Goal: Check status: Check status

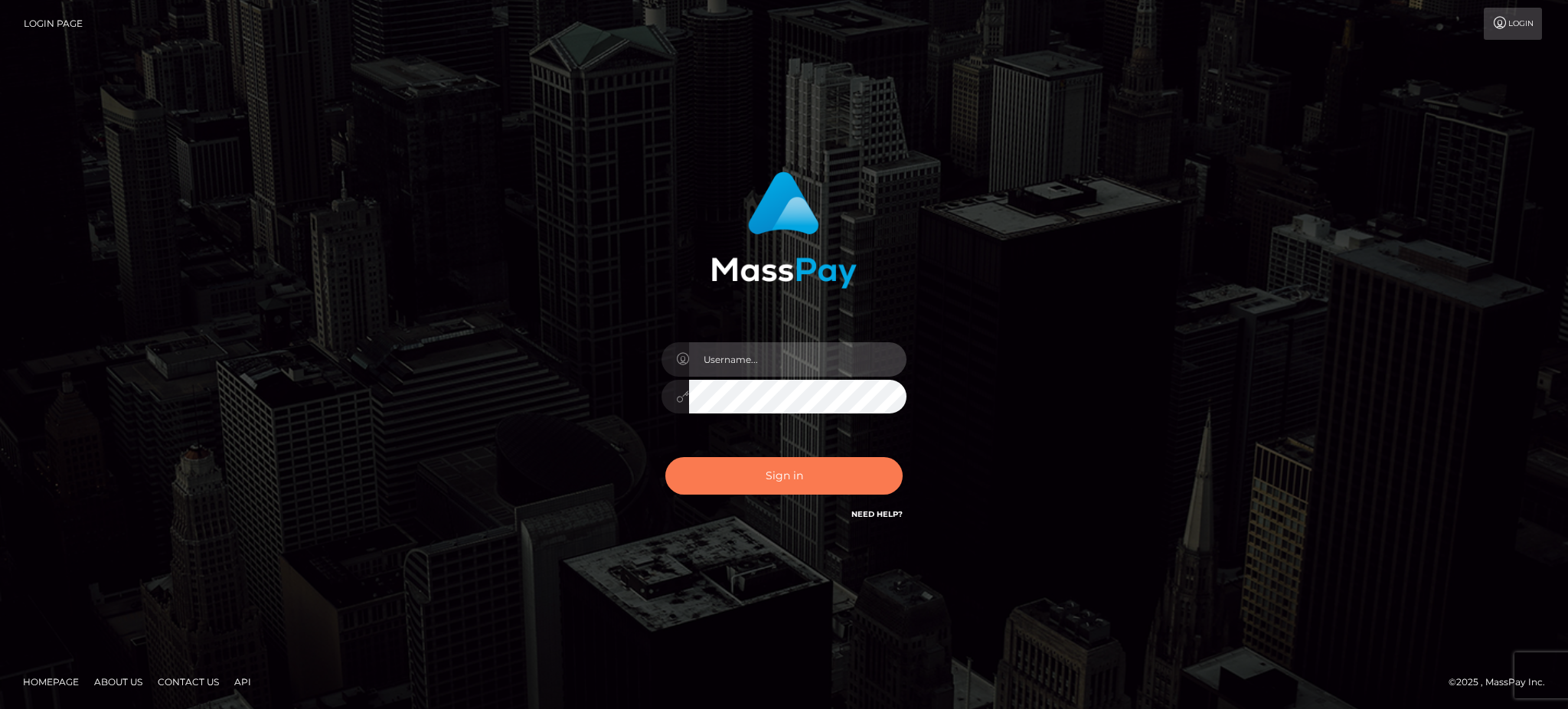
type input "Gaizelle"
click at [743, 461] on button "Sign in" at bounding box center [784, 476] width 237 height 38
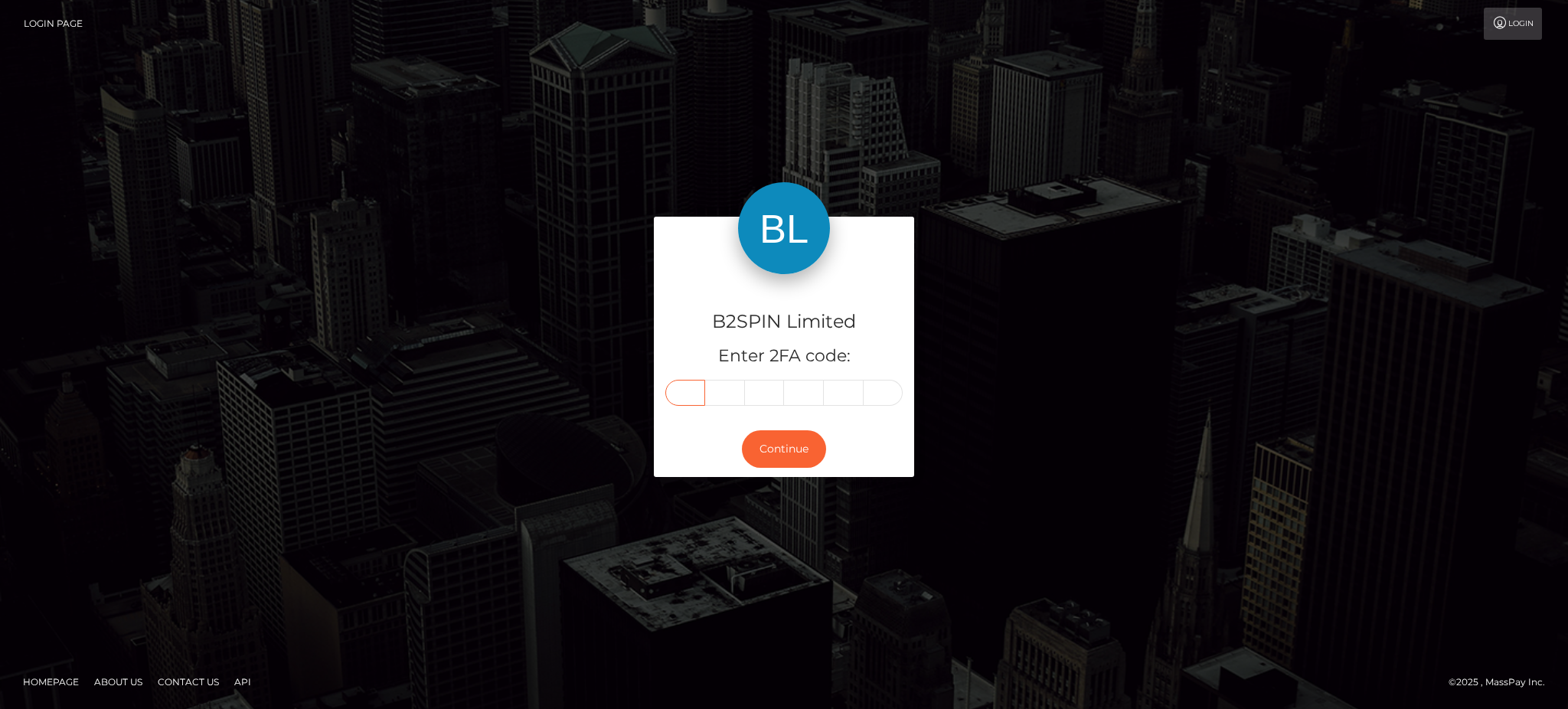
click at [691, 388] on input "text" at bounding box center [686, 392] width 40 height 26
type input "6"
type input "0"
type input "6"
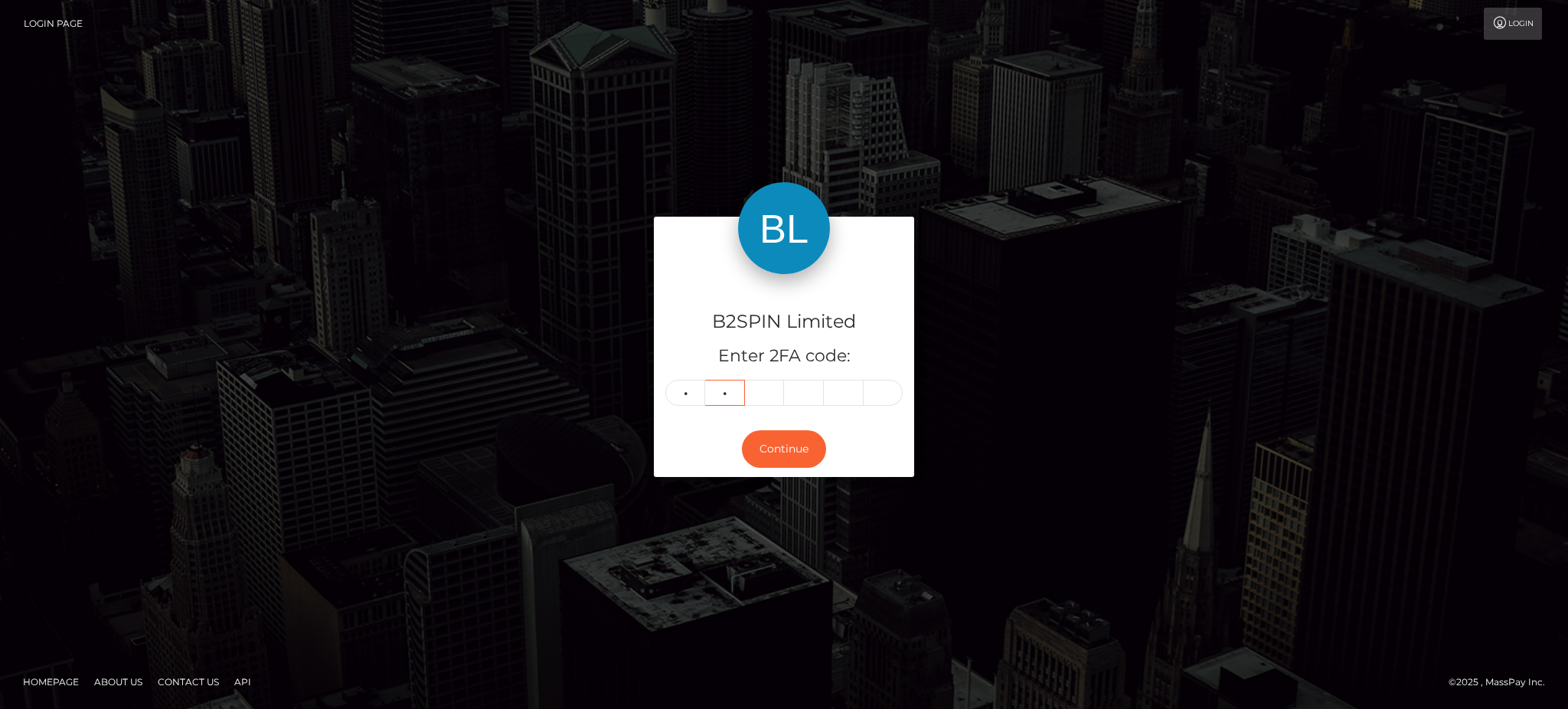
type input "0"
type input "6"
type input "1"
type input "8"
type input "0"
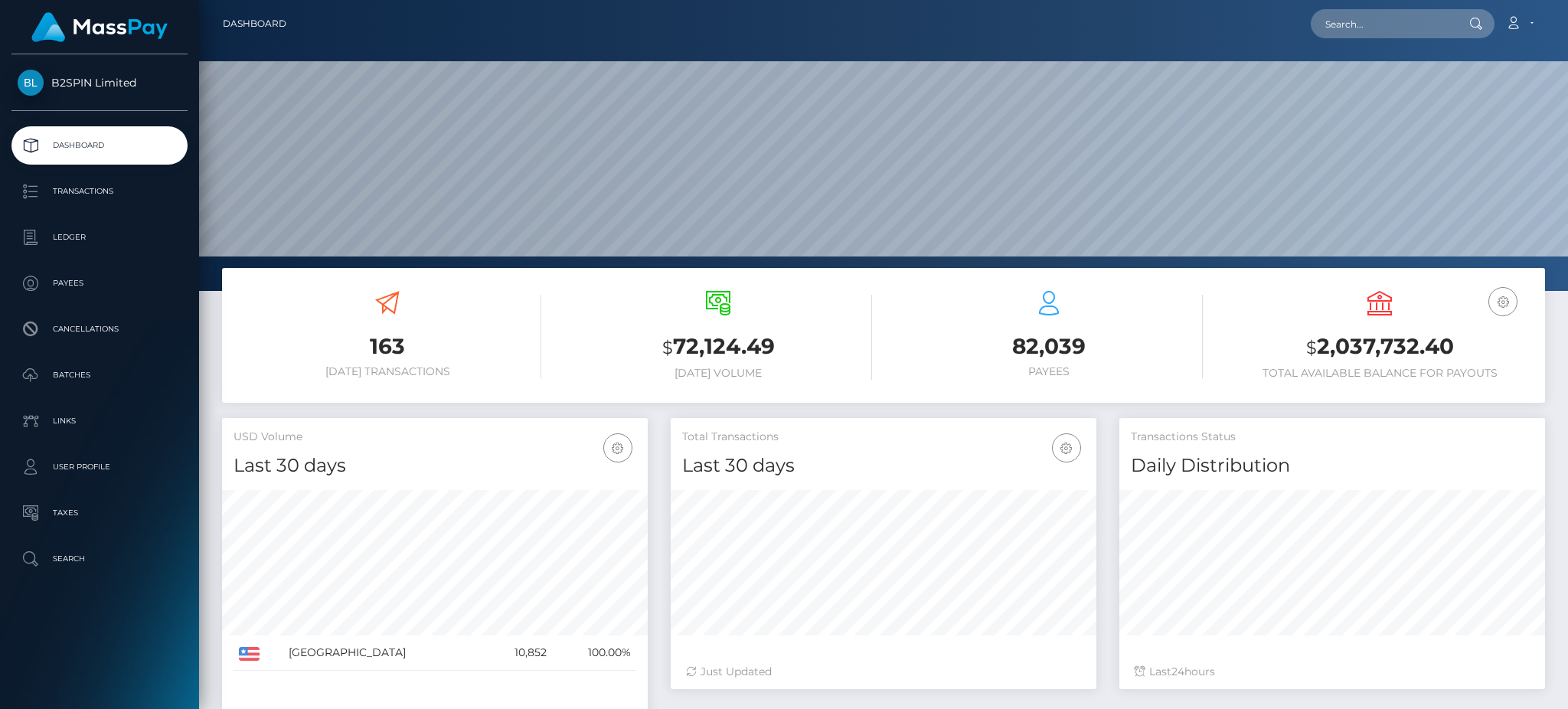
scroll to position [272, 425]
click at [115, 199] on p "Transactions" at bounding box center [99, 191] width 164 height 23
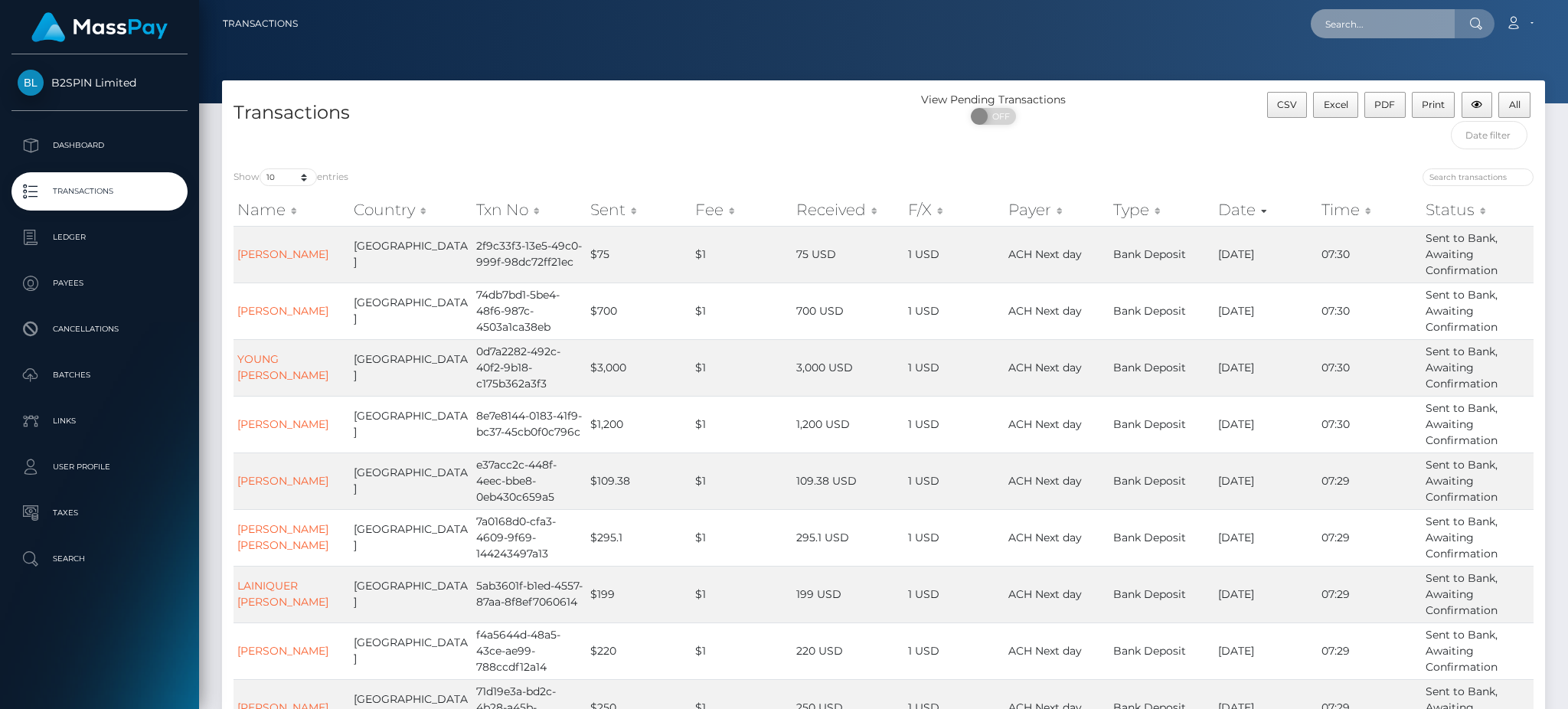
click at [1372, 25] on input "text" at bounding box center [1383, 23] width 144 height 29
paste input "e57e2f20-a379-418f-b5cf-b8f3aeede80e"
type input "e57e2f20-a379-418f-b5cf-b8f3aeede80e"
